Goal: Information Seeking & Learning: Learn about a topic

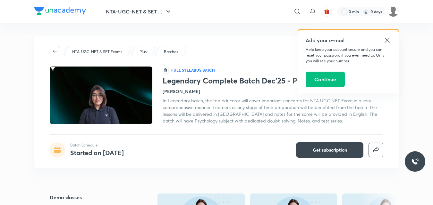
click at [385, 41] on icon at bounding box center [387, 41] width 8 height 8
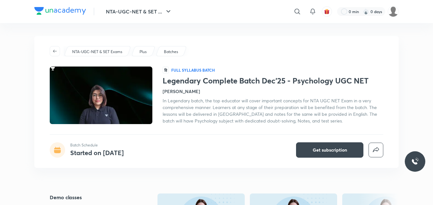
drag, startPoint x: 179, startPoint y: 91, endPoint x: 178, endPoint y: 83, distance: 7.9
click at [178, 85] on div "Legendary Complete Batch Dec'25 - Psychology UGC NET [PERSON_NAME] In Legendary…" at bounding box center [272, 100] width 220 height 48
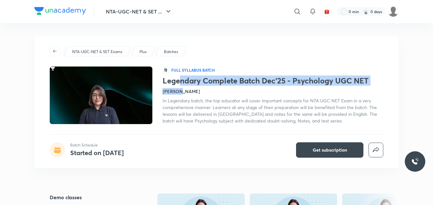
click at [173, 93] on h4 "[PERSON_NAME]" at bounding box center [180, 91] width 37 height 7
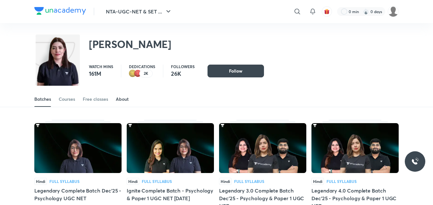
click at [124, 98] on div "About" at bounding box center [122, 99] width 13 height 6
